Goal: Task Accomplishment & Management: Use online tool/utility

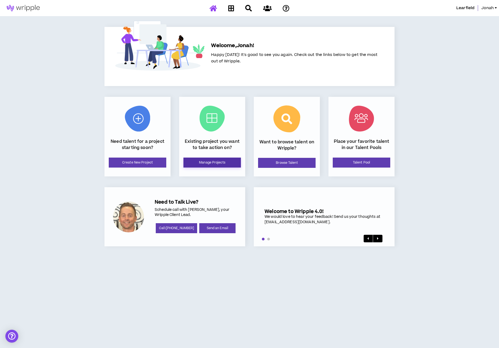
click at [221, 162] on link "Manage Projects" at bounding box center [213, 163] width 58 height 10
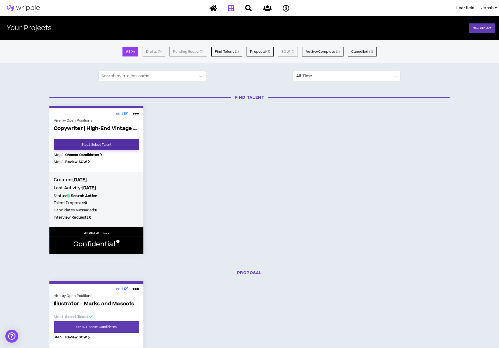
click at [118, 140] on link "Step 1 . Select Talent" at bounding box center [96, 144] width 85 height 11
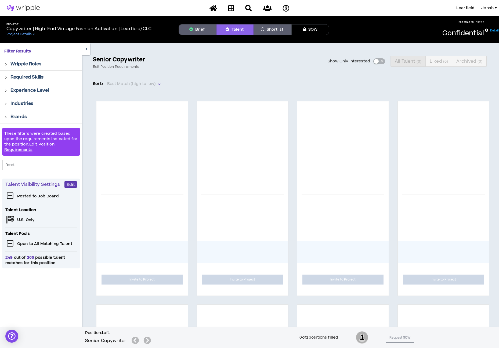
click at [274, 26] on button "Shortlist" at bounding box center [273, 29] width 38 height 11
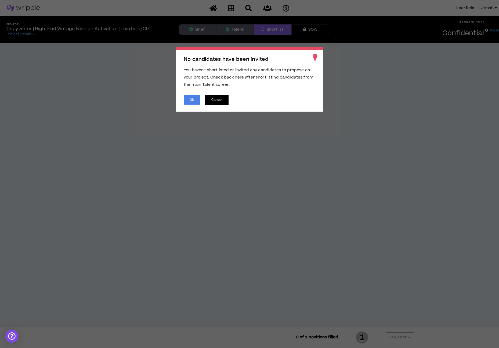
click at [222, 100] on button "Cancel" at bounding box center [216, 100] width 23 height 10
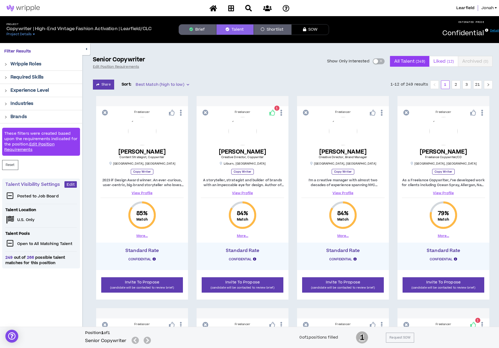
click at [445, 66] on span "Liked ( 12 )" at bounding box center [444, 61] width 20 height 13
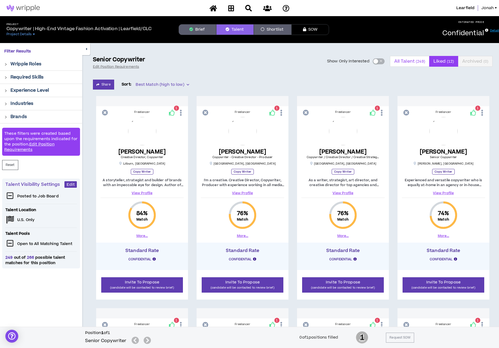
click at [407, 62] on span "All Talent ( 249 )" at bounding box center [410, 61] width 31 height 13
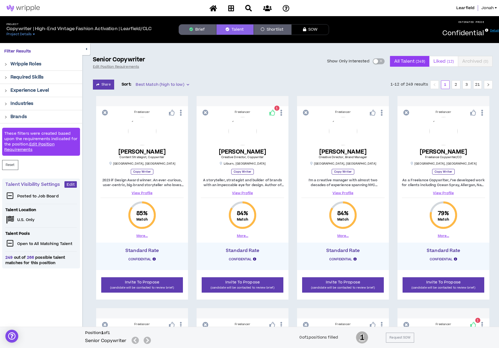
click at [441, 59] on span "Liked ( 12 )" at bounding box center [444, 61] width 20 height 13
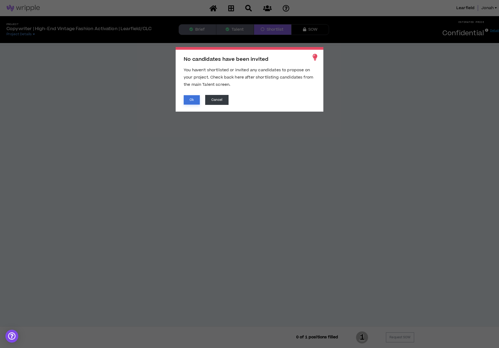
click at [194, 97] on button "Ok" at bounding box center [192, 99] width 16 height 9
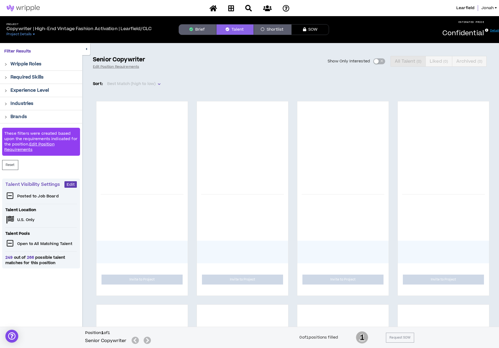
click at [33, 6] on img at bounding box center [23, 8] width 47 height 6
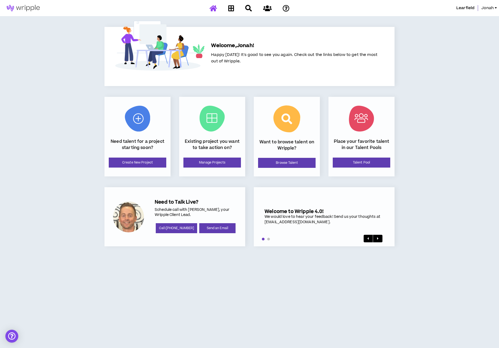
click at [194, 208] on p "Schedule call with [PERSON_NAME], your Wripple Client Lead." at bounding box center [196, 212] width 82 height 10
drag, startPoint x: 194, startPoint y: 208, endPoint x: 198, endPoint y: 209, distance: 4.1
click at [195, 208] on p "Schedule call with [PERSON_NAME], your Wripple Client Lead." at bounding box center [196, 212] width 82 height 10
click at [227, 292] on div "[PERSON_NAME] Welcome, [PERSON_NAME] ! Happy [DATE]! It's good to see you again…" at bounding box center [249, 174] width 499 height 348
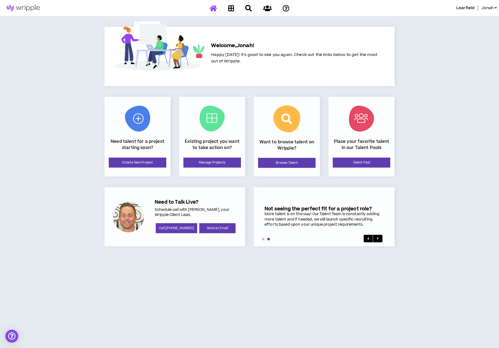
click at [469, 201] on div "[PERSON_NAME] Welcome, [PERSON_NAME] ! Happy [DATE]! It's good to see you again…" at bounding box center [249, 174] width 499 height 348
